Goal: Find specific page/section: Locate a particular part of the current website

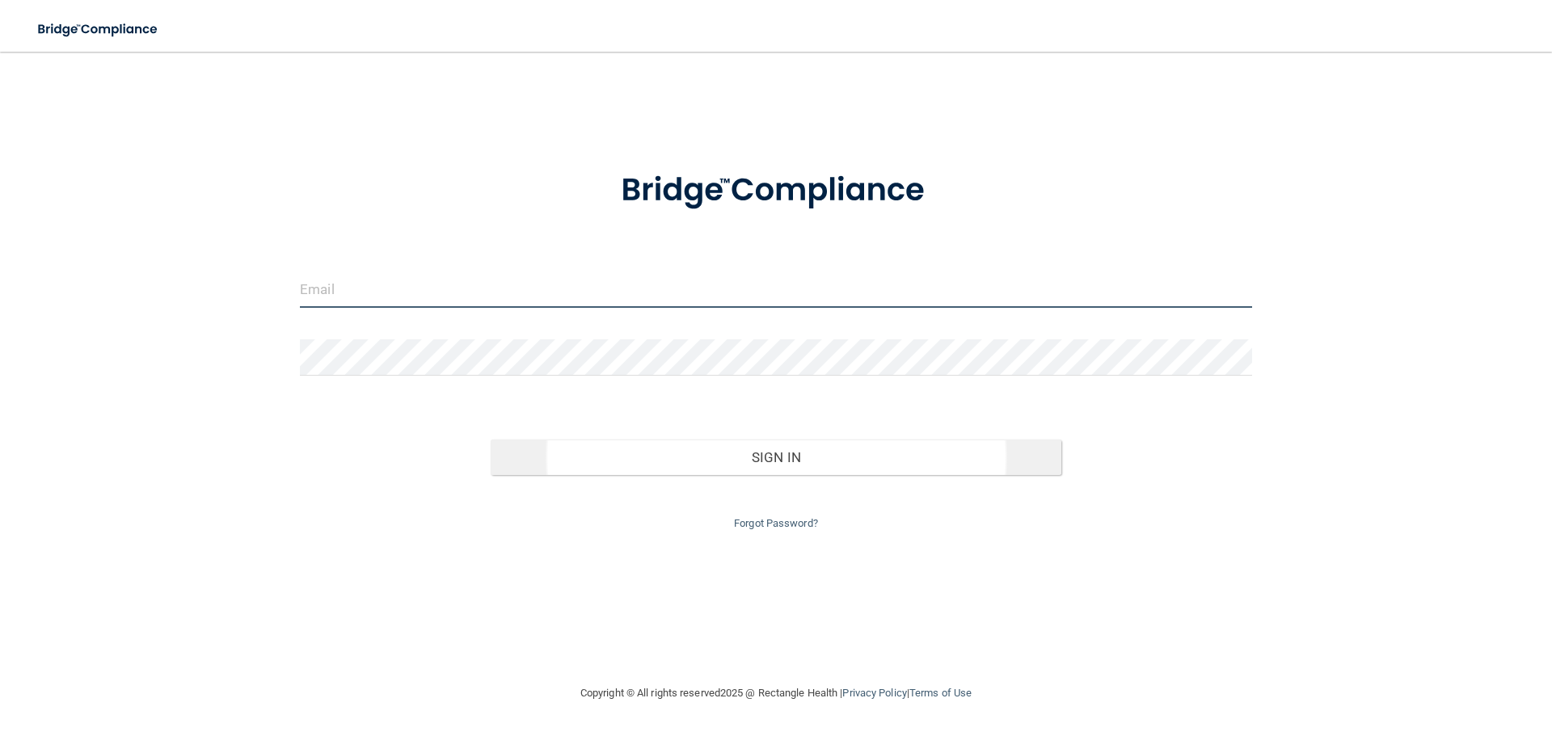
type input "[EMAIL_ADDRESS][DOMAIN_NAME]"
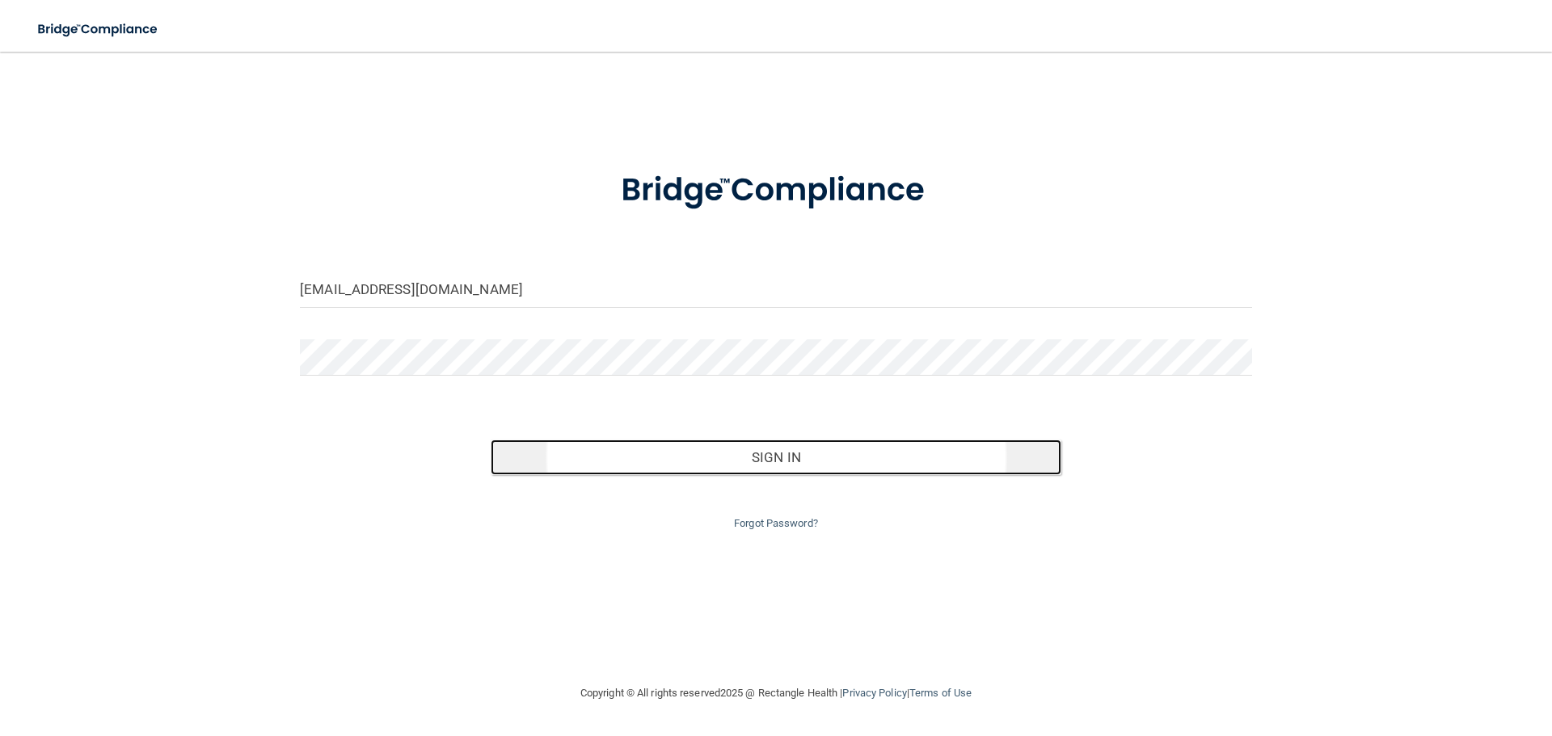
click at [802, 450] on button "Sign In" at bounding box center [776, 458] width 571 height 36
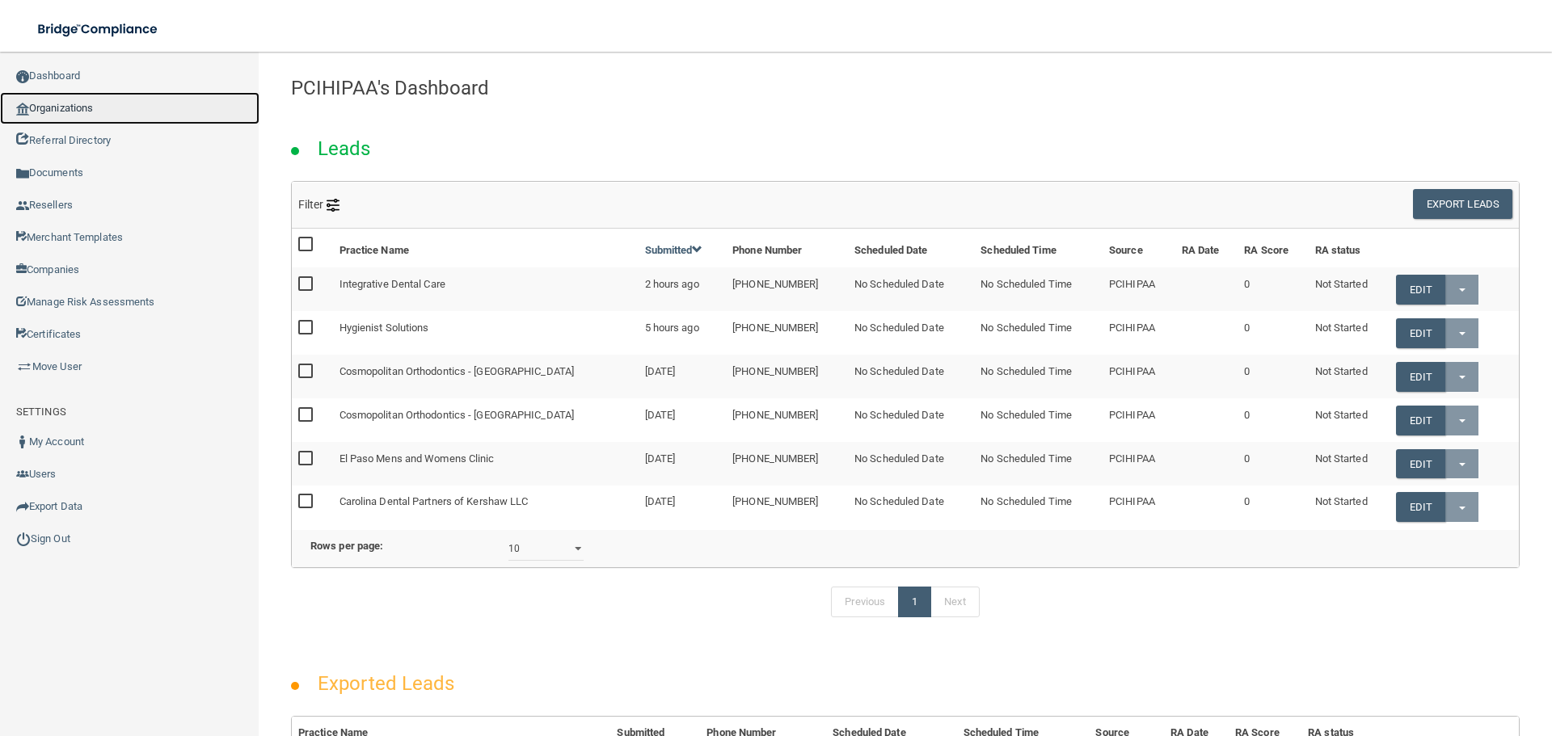
click at [84, 116] on link "Organizations" at bounding box center [129, 108] width 259 height 32
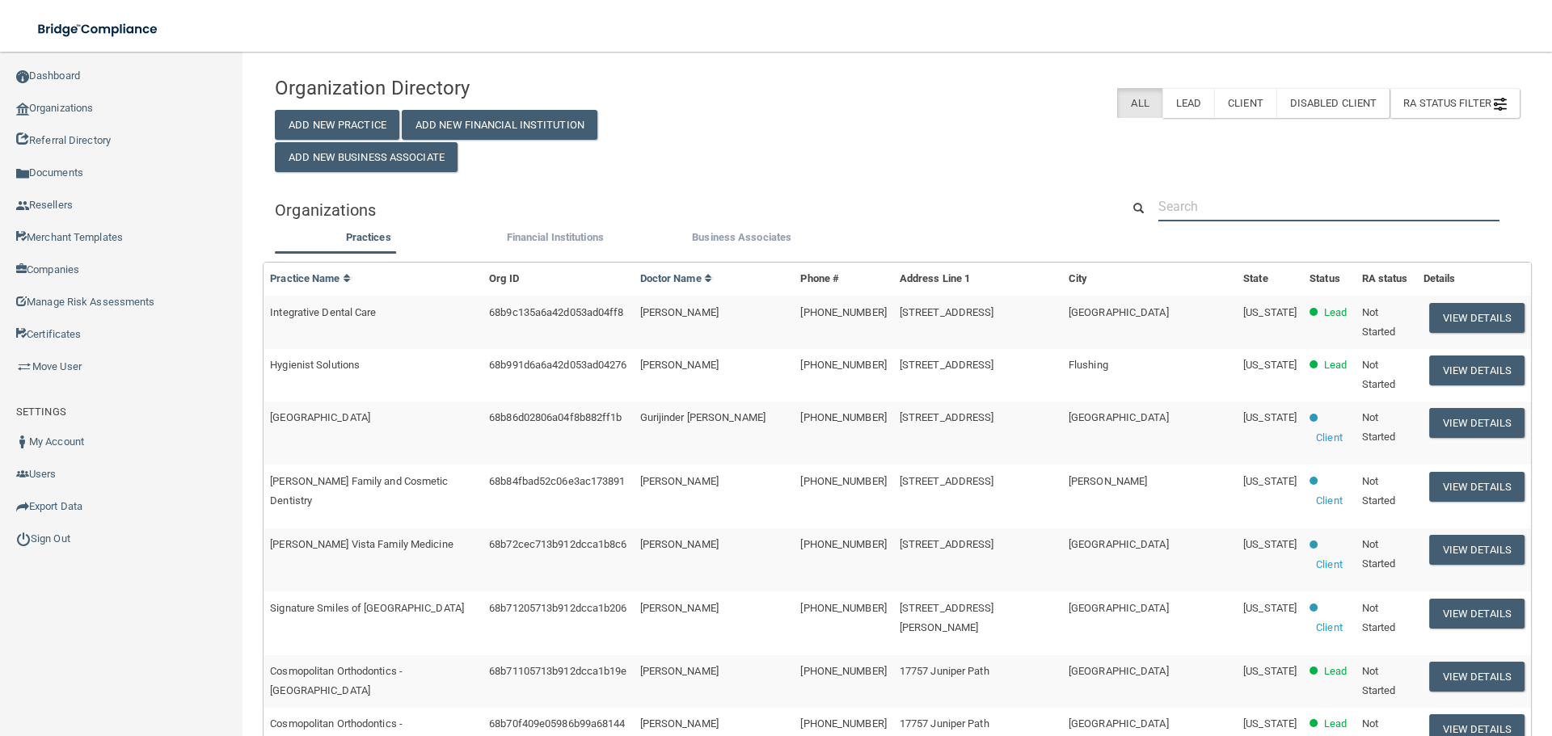
click at [1263, 212] on input "text" at bounding box center [1328, 207] width 341 height 30
paste input "[PHONE_NUMBER]"
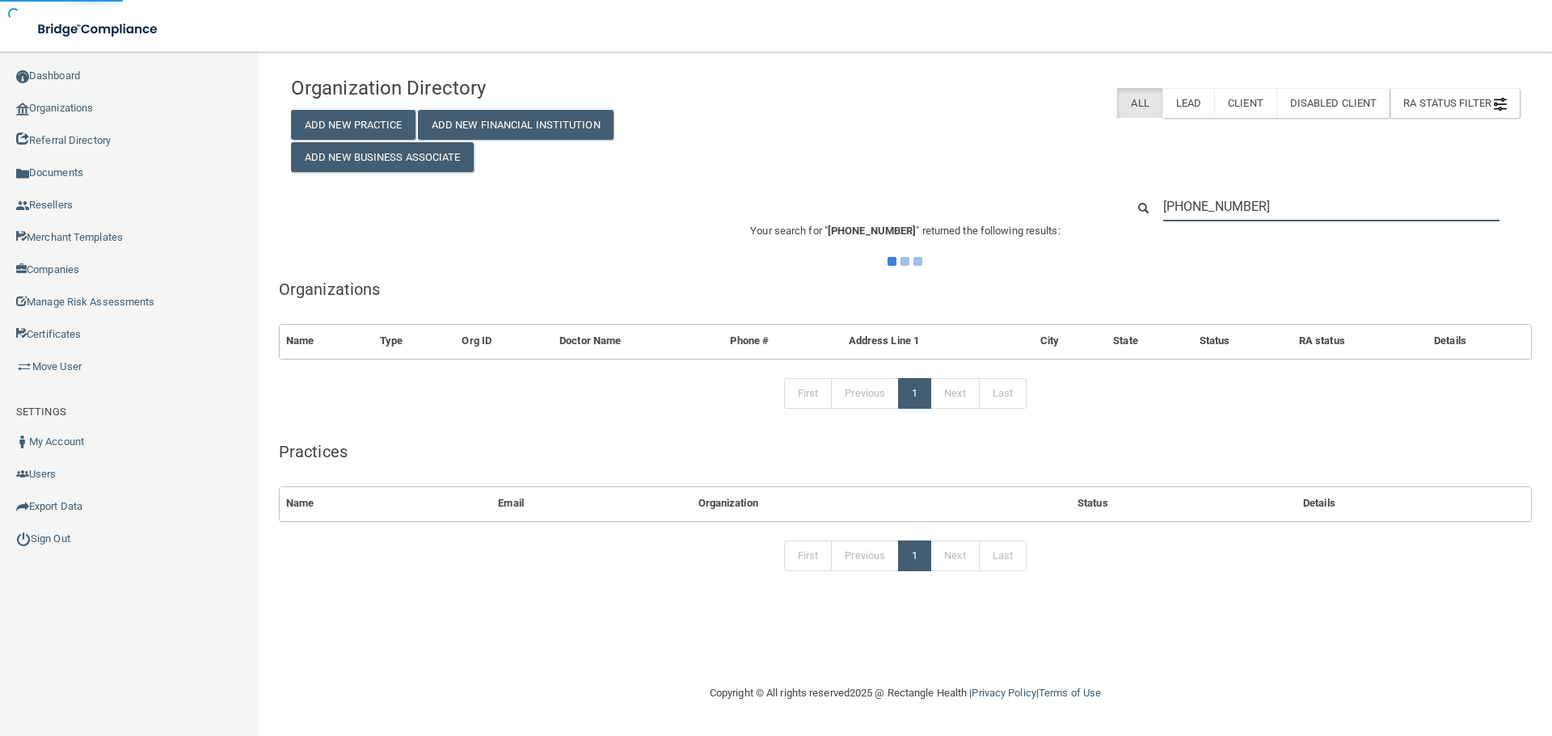
type input "[PHONE_NUMBER]"
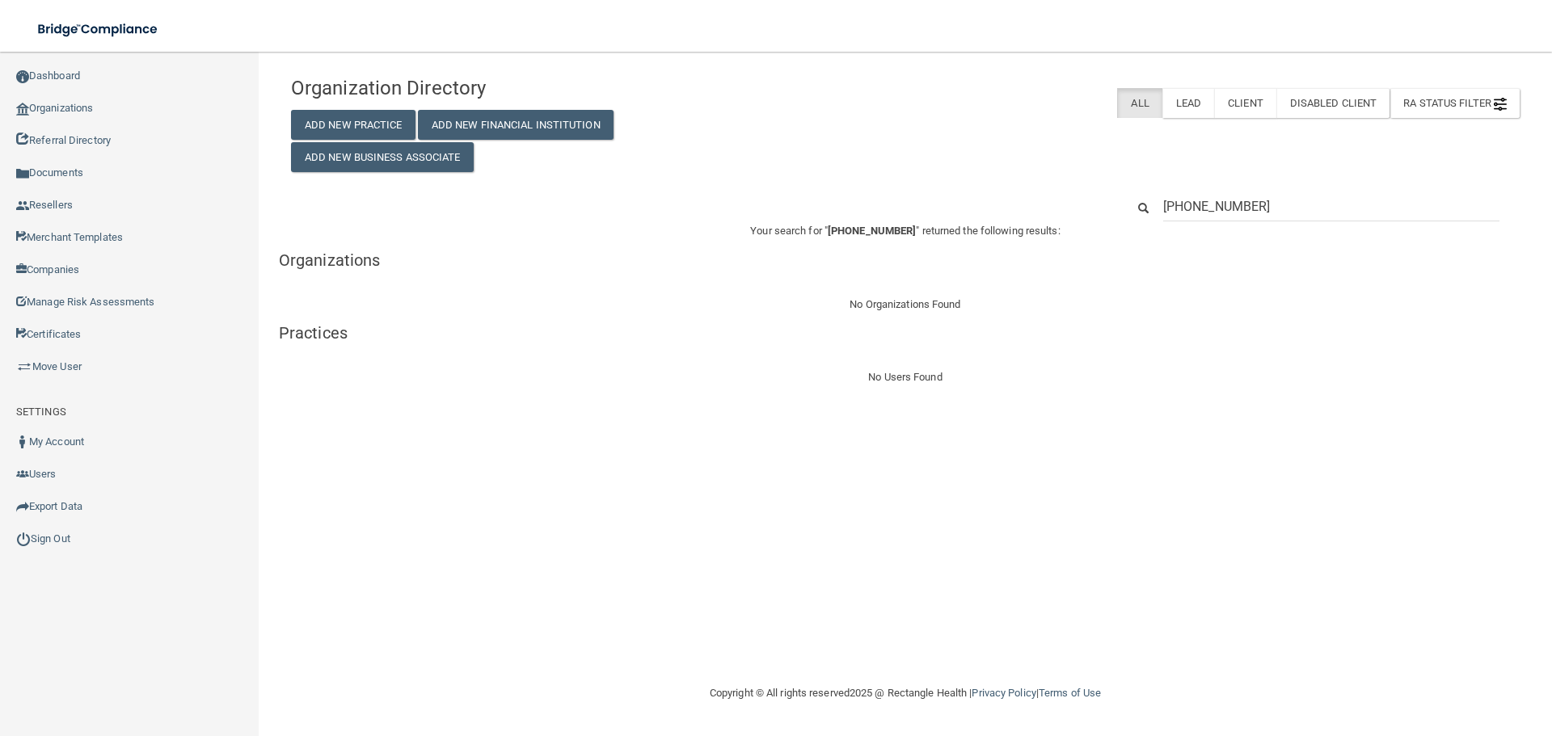
drag, startPoint x: 1256, startPoint y: 214, endPoint x: 1094, endPoint y: 209, distance: 161.8
click at [1094, 208] on div "[PHONE_NUMBER]" at bounding box center [905, 207] width 1253 height 30
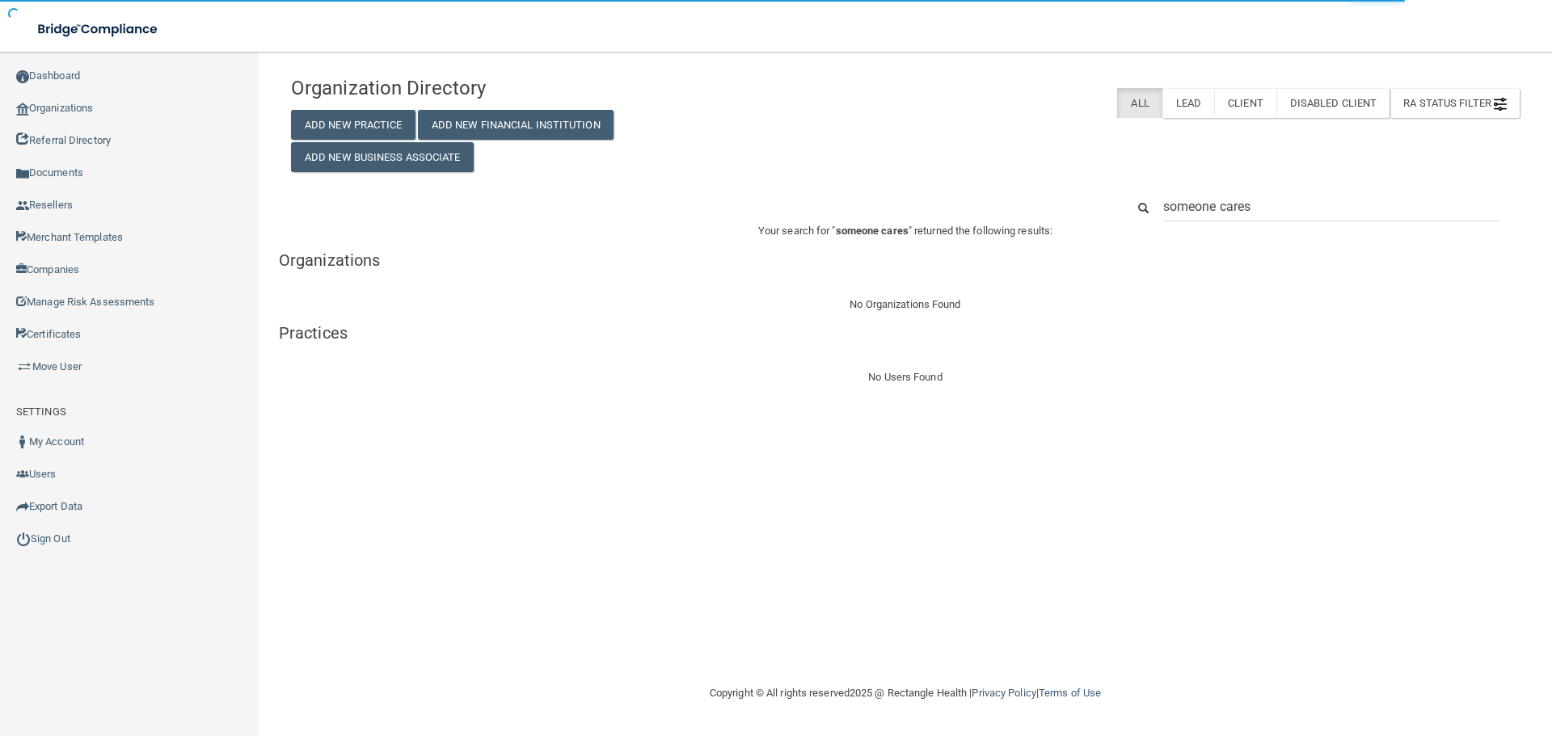
type input "someone cares"
